Goal: Transaction & Acquisition: Obtain resource

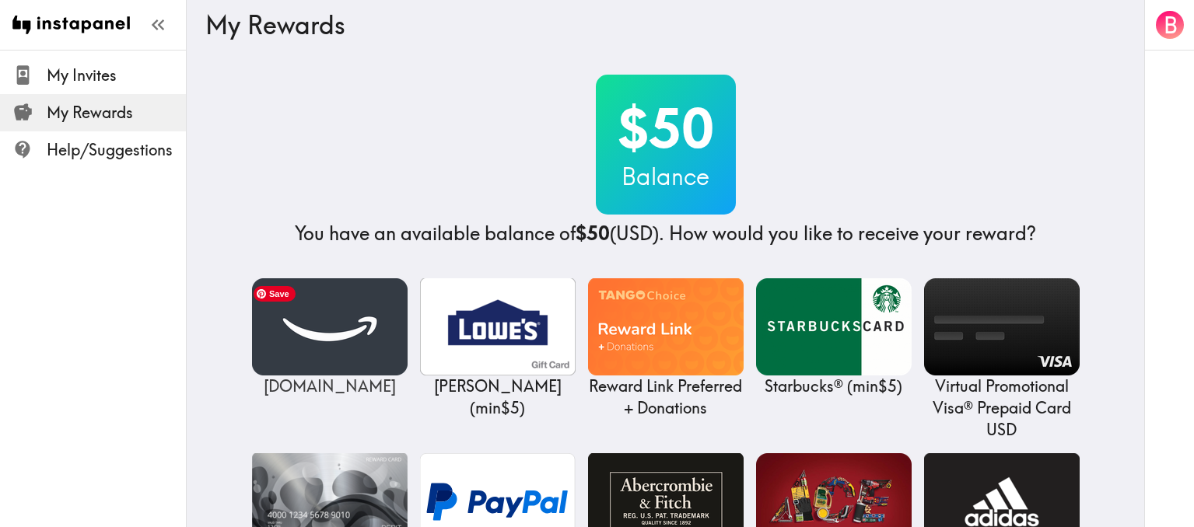
click at [320, 334] on img at bounding box center [330, 326] width 156 height 97
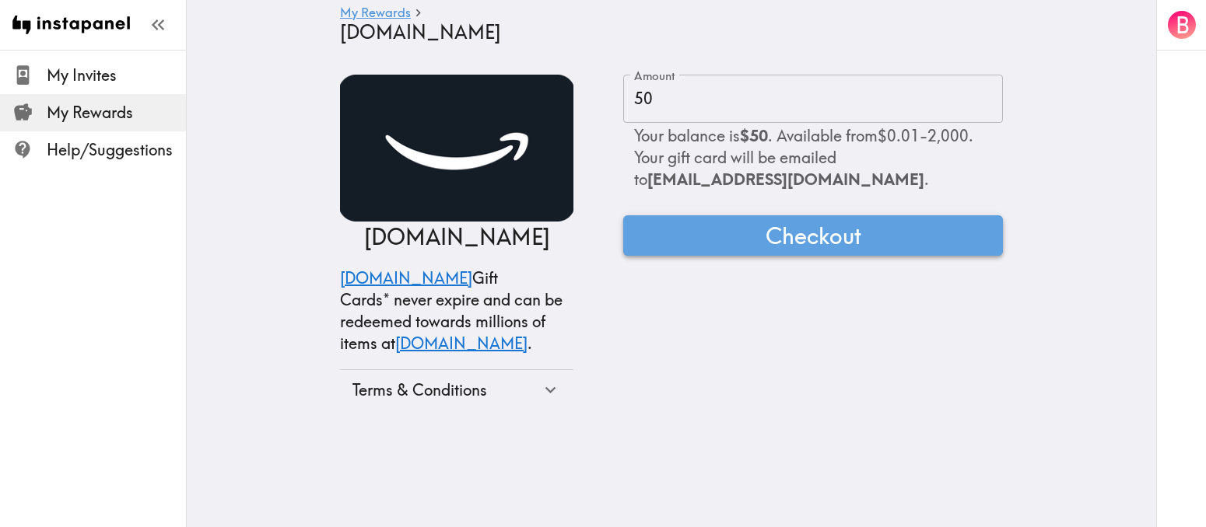
click at [814, 238] on span "Checkout" at bounding box center [813, 235] width 96 height 31
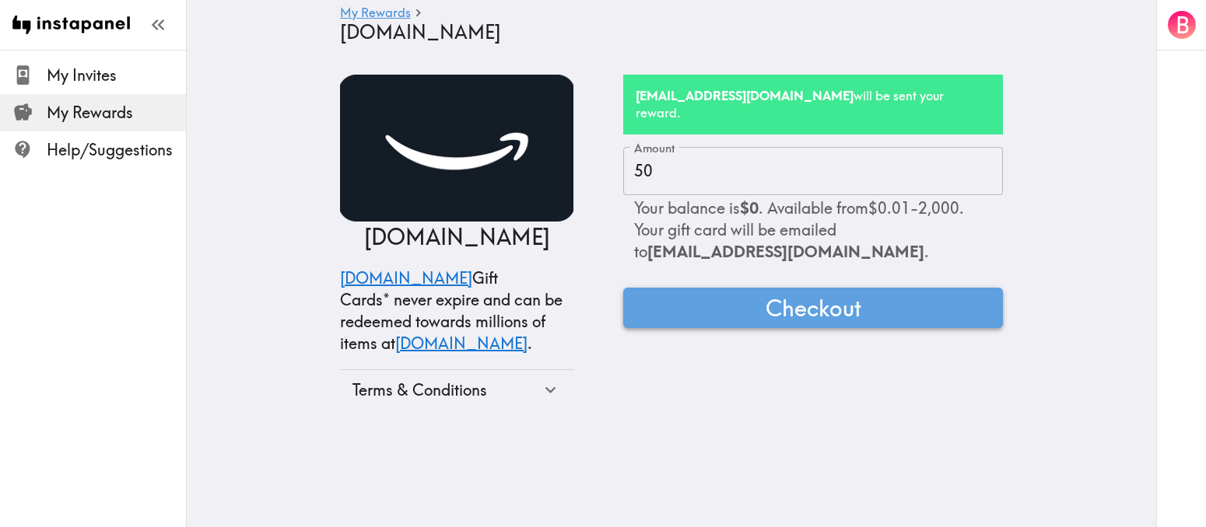
click at [805, 292] on span "Checkout" at bounding box center [813, 307] width 96 height 31
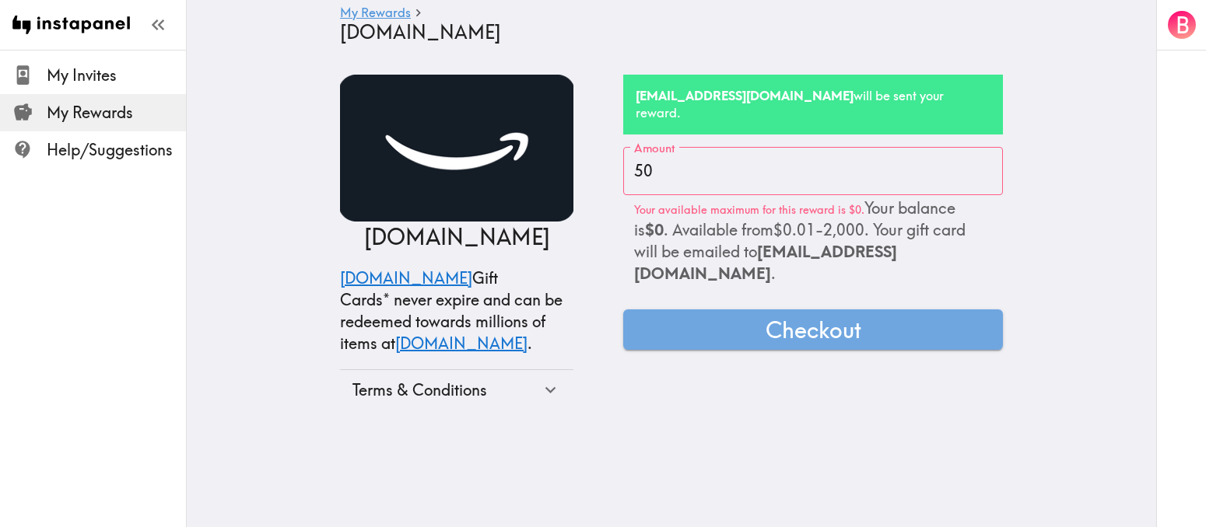
click at [776, 99] on h6 "bk55238@gmail.com will be sent your reward." at bounding box center [812, 104] width 355 height 35
click at [540, 391] on icon at bounding box center [550, 390] width 21 height 21
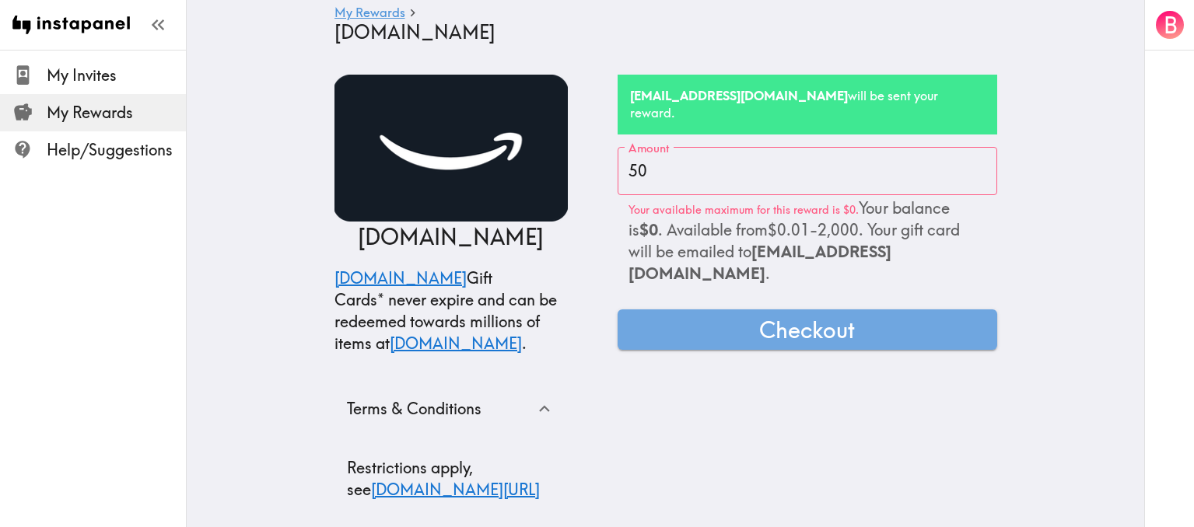
click at [810, 90] on h6 "bk55238@gmail.com will be sent your reward." at bounding box center [807, 104] width 355 height 35
click at [658, 154] on input "50" at bounding box center [808, 171] width 380 height 48
click at [970, 159] on input "49" at bounding box center [808, 171] width 380 height 48
type input "50"
click at [975, 149] on input "50" at bounding box center [808, 171] width 380 height 48
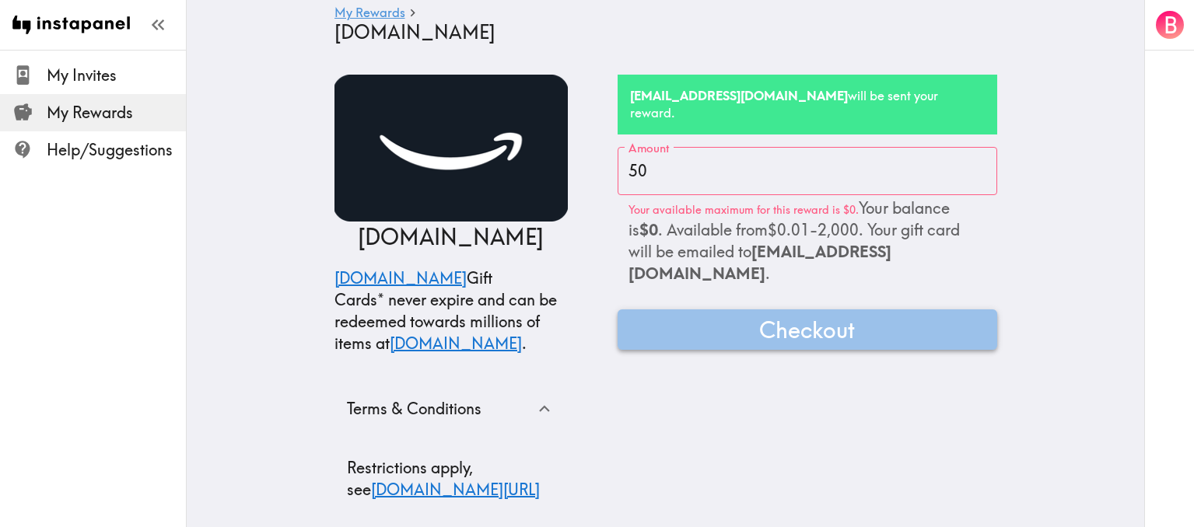
click at [805, 314] on span "Checkout" at bounding box center [807, 329] width 96 height 31
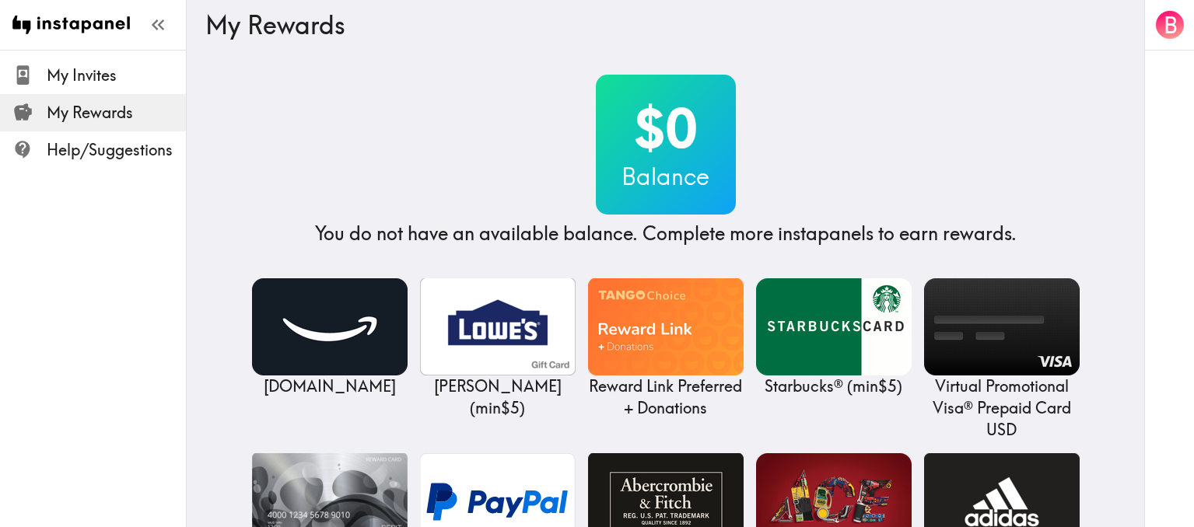
click at [96, 117] on span "My Rewards" at bounding box center [116, 113] width 139 height 22
click at [98, 156] on span "Help/Suggestions" at bounding box center [116, 150] width 139 height 22
